Goal: Task Accomplishment & Management: Use online tool/utility

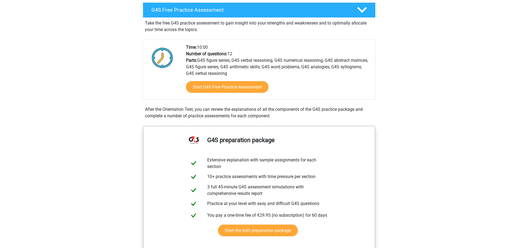
scroll to position [156, 0]
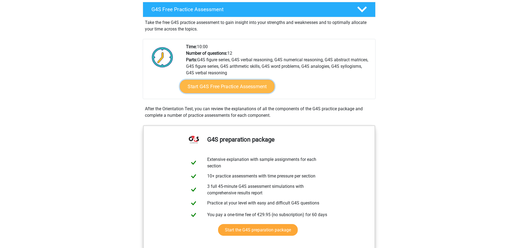
click at [258, 88] on font "Start G4S Free Practice Assessment" at bounding box center [227, 86] width 79 height 6
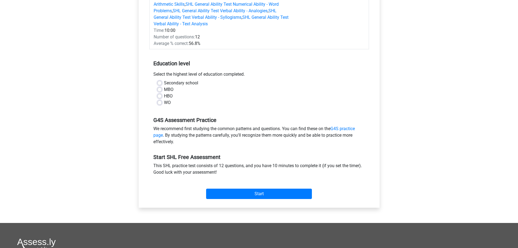
scroll to position [107, 0]
click at [265, 193] on input "Start" at bounding box center [259, 194] width 106 height 10
click at [208, 110] on div "G4S Assessment Practice We recommend first studying the common patterns and que…" at bounding box center [259, 128] width 220 height 37
click at [164, 91] on label "MBO" at bounding box center [169, 89] width 10 height 7
click at [160, 91] on input "MBO" at bounding box center [159, 88] width 4 height 5
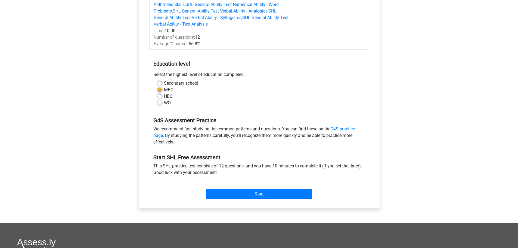
radio input "true"
click at [164, 97] on label "HBO" at bounding box center [168, 96] width 9 height 7
click at [160, 97] on input "HBO" at bounding box center [159, 95] width 4 height 5
radio input "true"
click at [164, 102] on label "WO" at bounding box center [167, 102] width 7 height 7
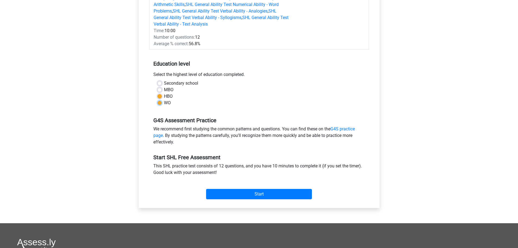
click at [161, 102] on input "WO" at bounding box center [159, 101] width 4 height 5
radio input "true"
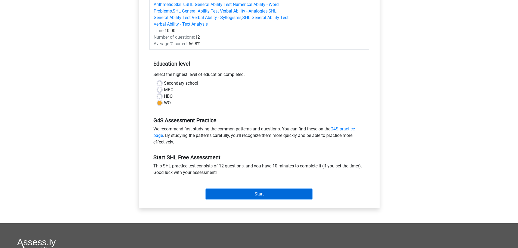
click at [229, 190] on input "Start" at bounding box center [259, 194] width 106 height 10
